Goal: Complete application form

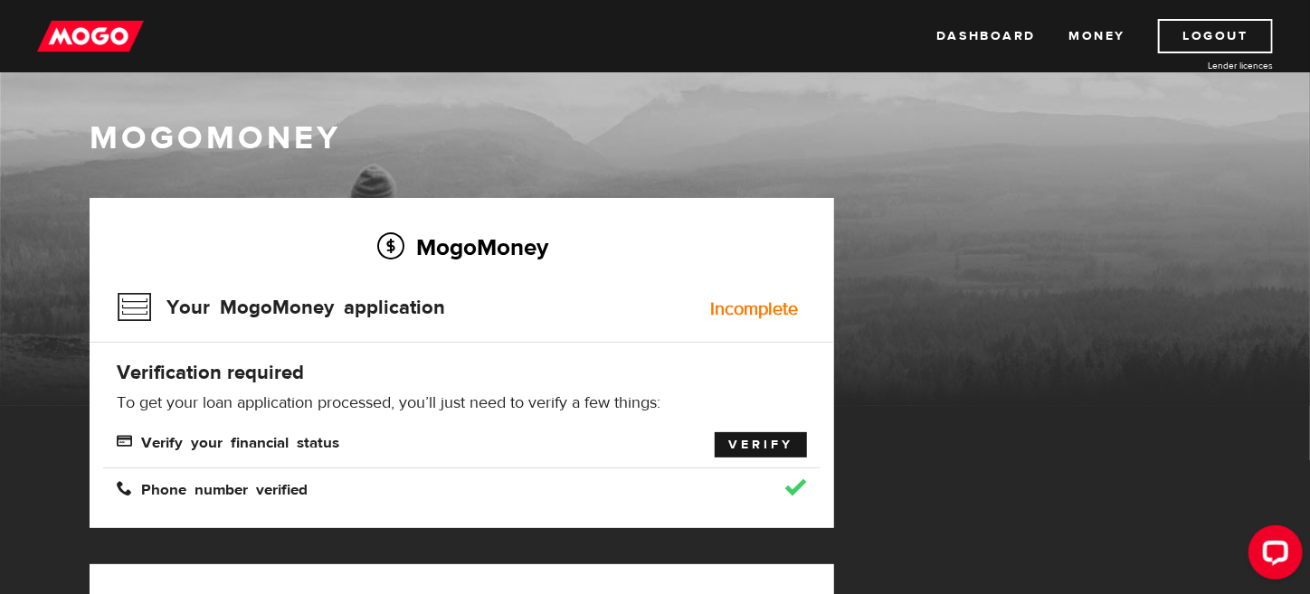
click at [791, 448] on link "Verify" at bounding box center [761, 444] width 92 height 25
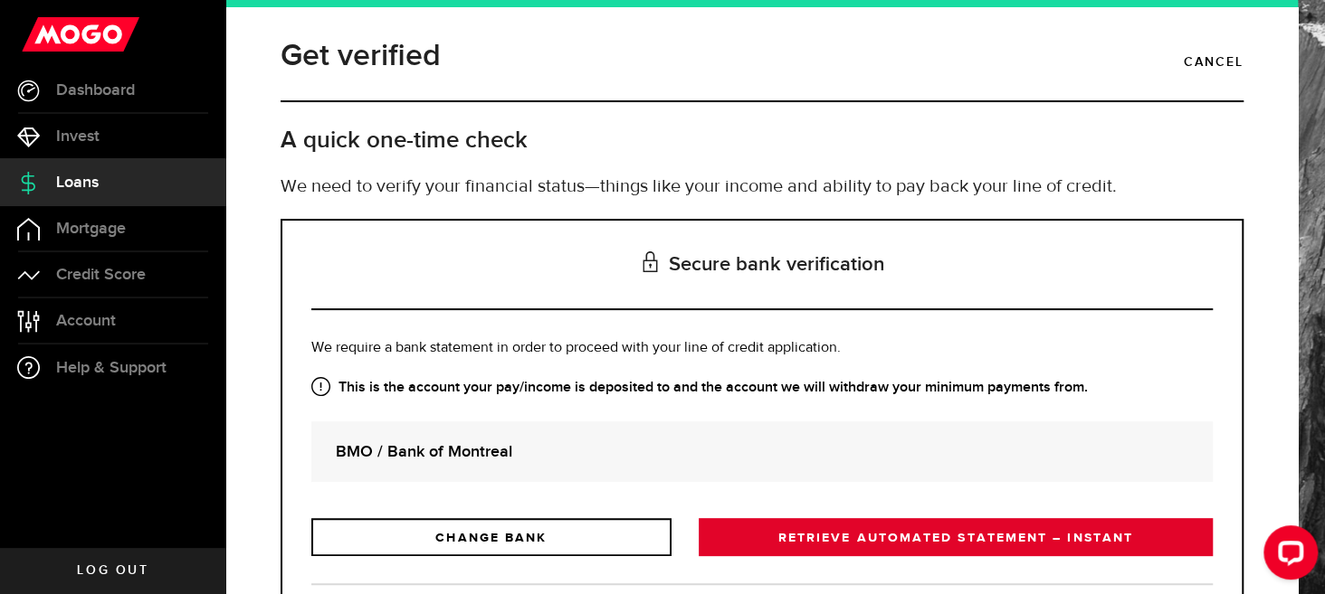
click at [728, 519] on link "RETRIEVE AUTOMATED STATEMENT – INSTANT" at bounding box center [955, 537] width 514 height 38
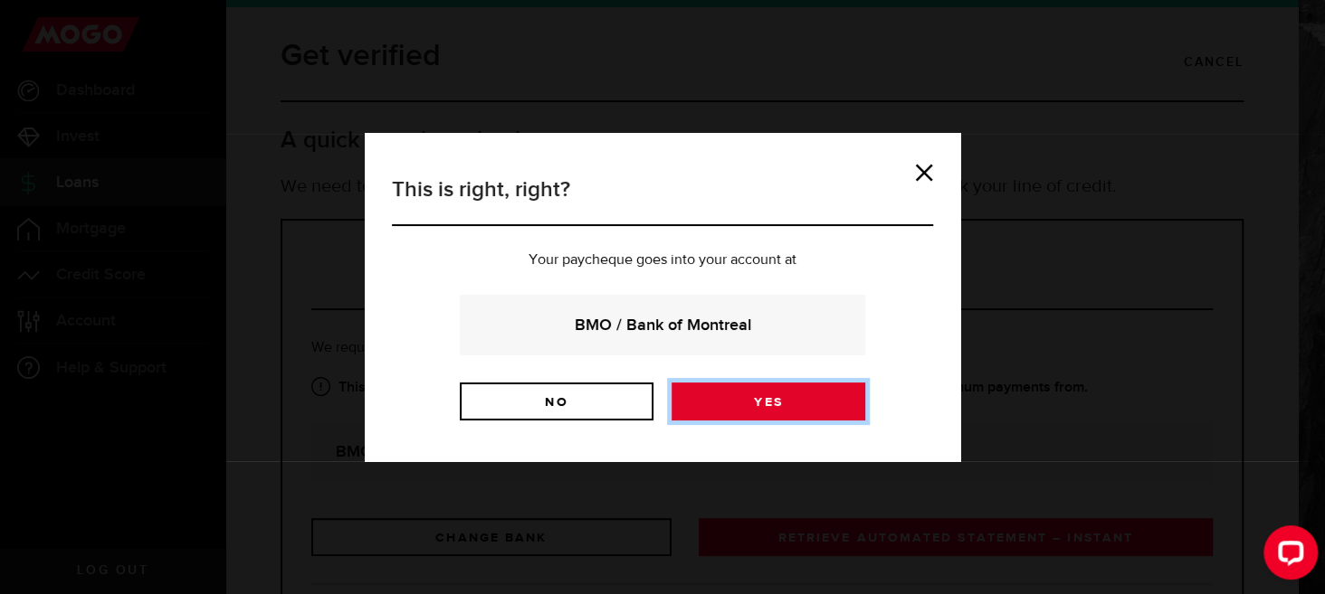
click at [726, 415] on link "Yes" at bounding box center [768, 402] width 194 height 38
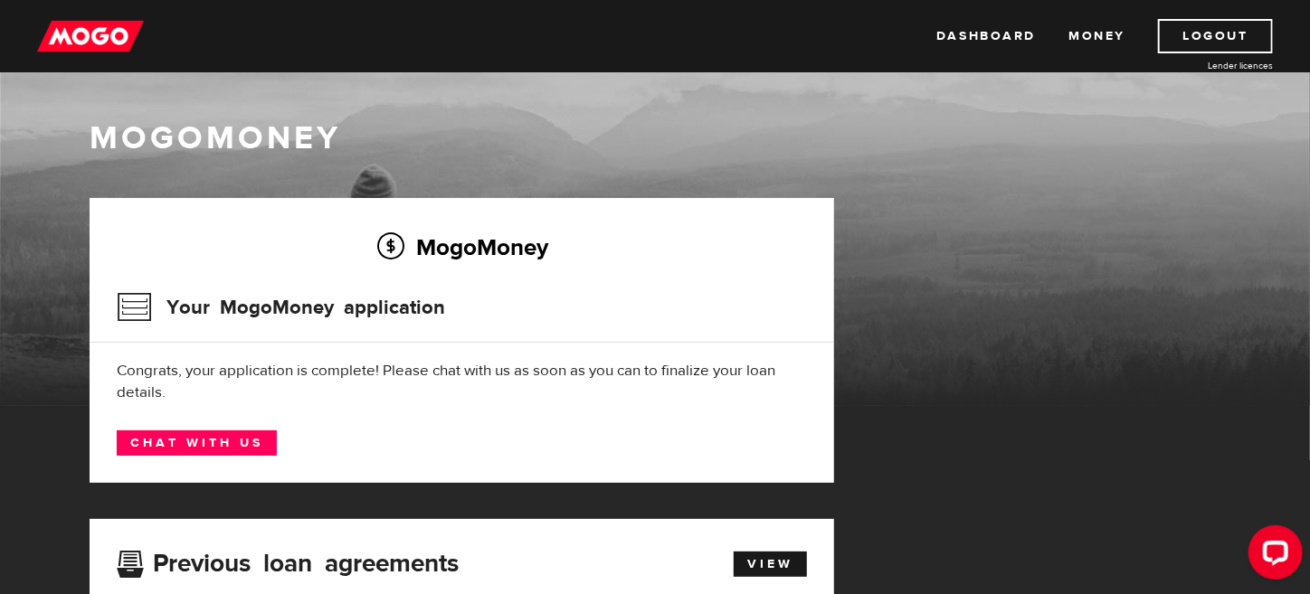
click at [660, 384] on div "Congrats, your application is complete! Please chat with us as soon as you can …" at bounding box center [462, 381] width 690 height 43
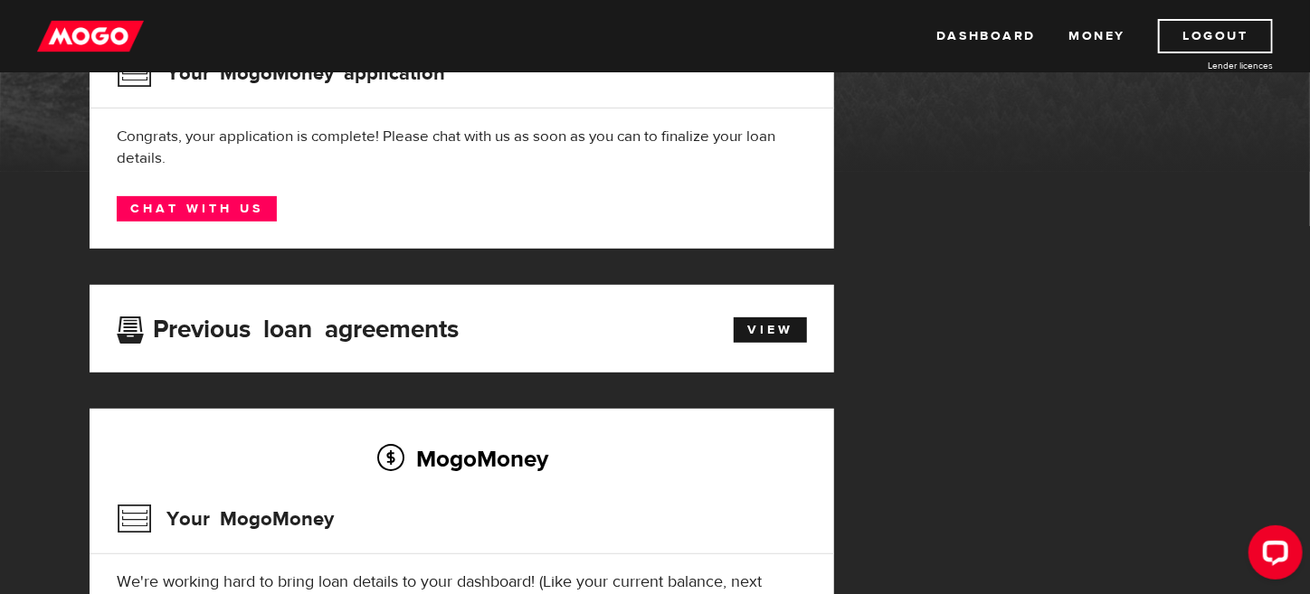
scroll to position [286, 0]
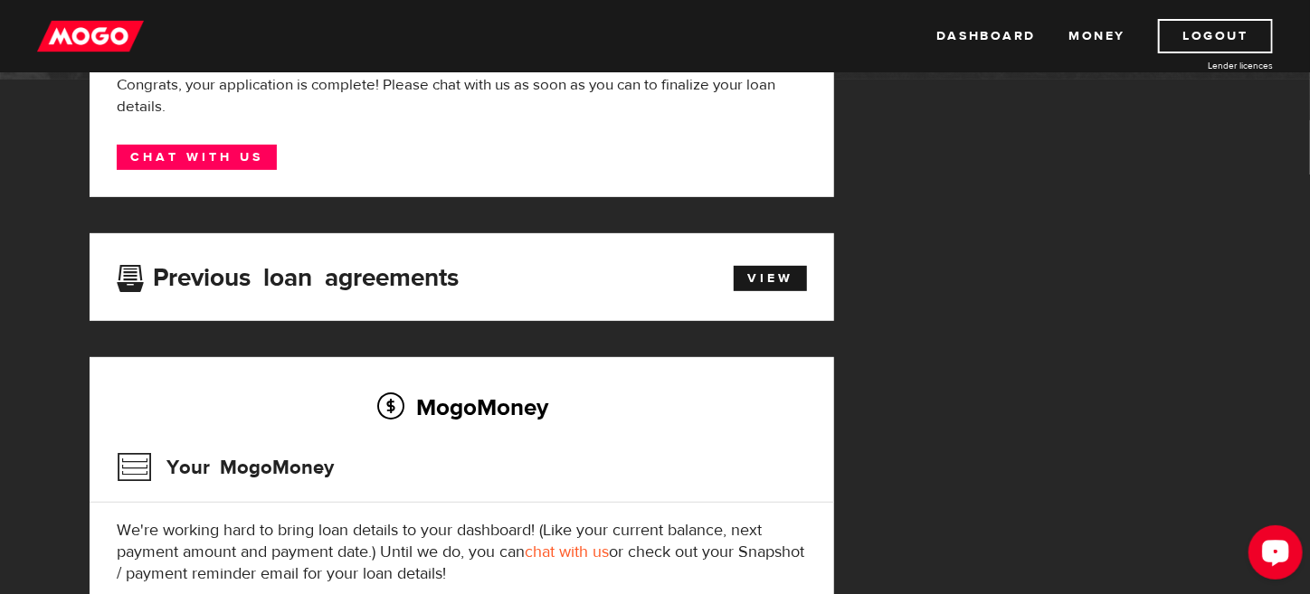
click at [1277, 548] on icon "Open LiveChat chat widget" at bounding box center [1275, 552] width 17 height 12
